Goal: Task Accomplishment & Management: Manage account settings

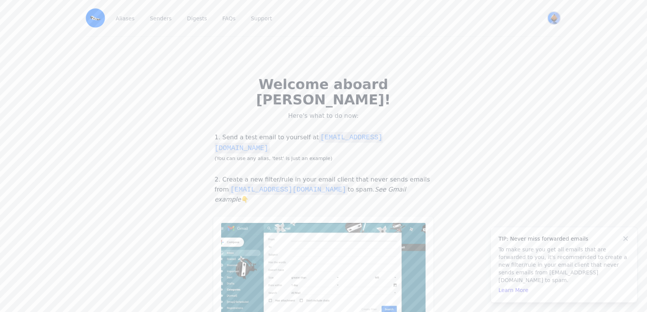
click at [559, 20] on img "User menu" at bounding box center [554, 18] width 12 height 12
click at [506, 43] on link "beebe View Profile" at bounding box center [518, 43] width 85 height 25
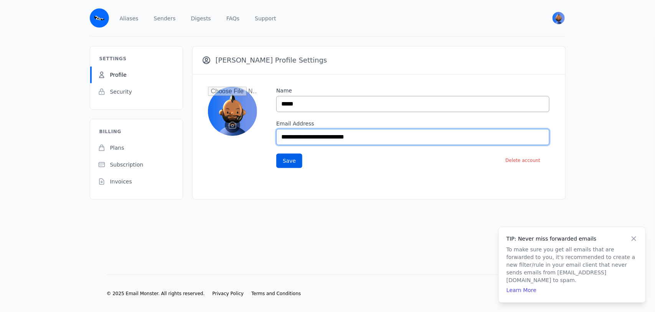
drag, startPoint x: 360, startPoint y: 138, endPoint x: 277, endPoint y: 135, distance: 82.9
click at [277, 135] on input "**********" at bounding box center [412, 137] width 273 height 16
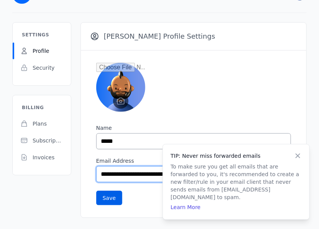
scroll to position [48, 0]
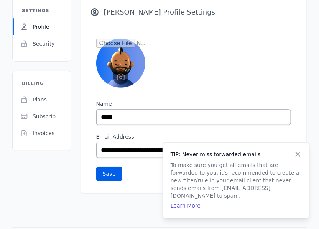
click at [298, 158] on icon at bounding box center [298, 155] width 8 height 8
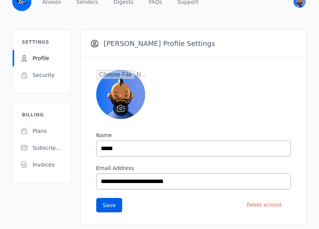
scroll to position [0, 0]
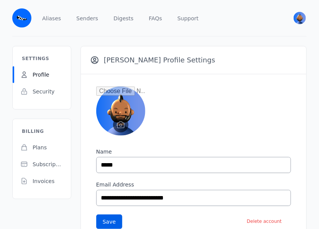
click at [26, 16] on img at bounding box center [21, 17] width 19 height 19
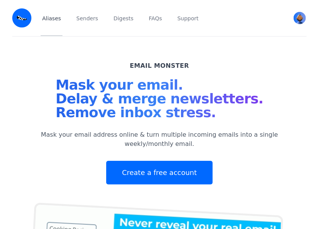
click at [54, 19] on link "Aliases" at bounding box center [52, 18] width 22 height 36
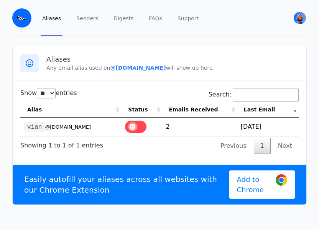
select select "**"
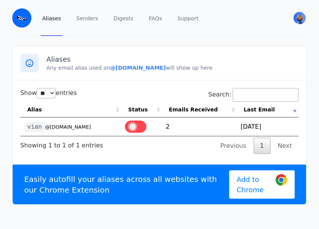
drag, startPoint x: 94, startPoint y: 128, endPoint x: 20, endPoint y: 125, distance: 73.7
click at [21, 125] on td "vian @[DOMAIN_NAME]" at bounding box center [70, 127] width 101 height 18
copy td "vian @[DOMAIN_NAME]"
